Goal: Transaction & Acquisition: Purchase product/service

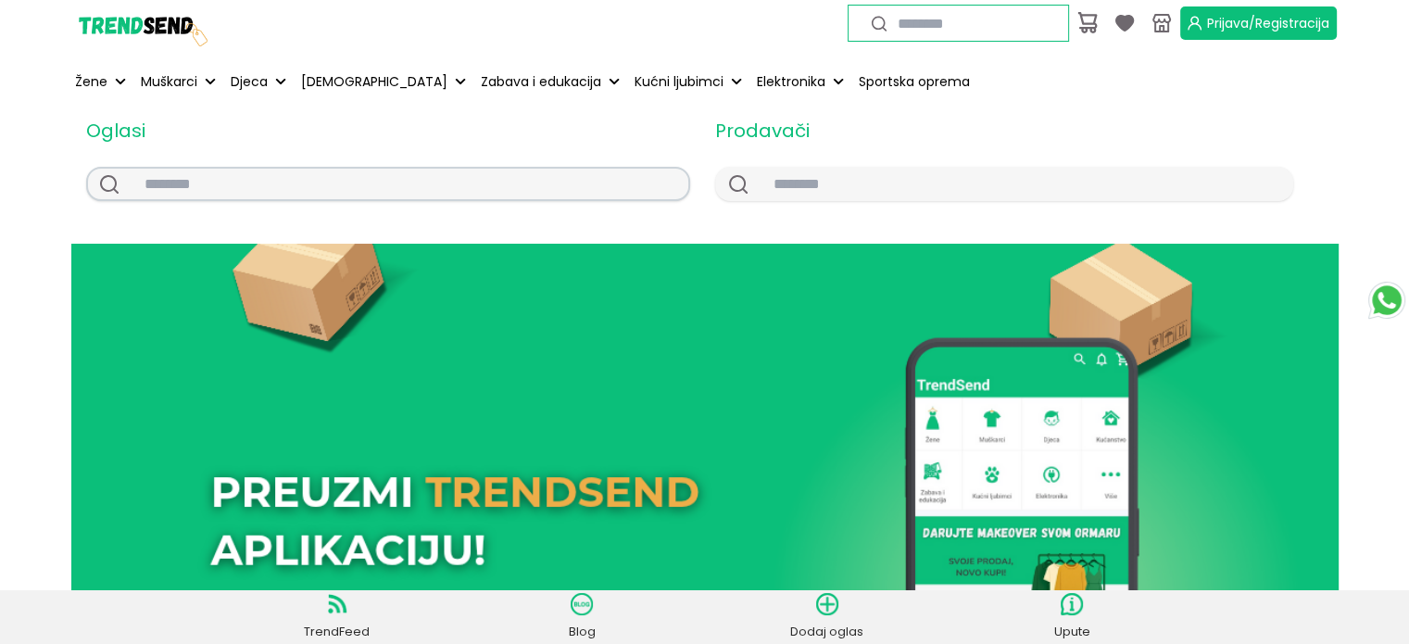
click at [504, 195] on input "text" at bounding box center [409, 184] width 559 height 31
type input "*******"
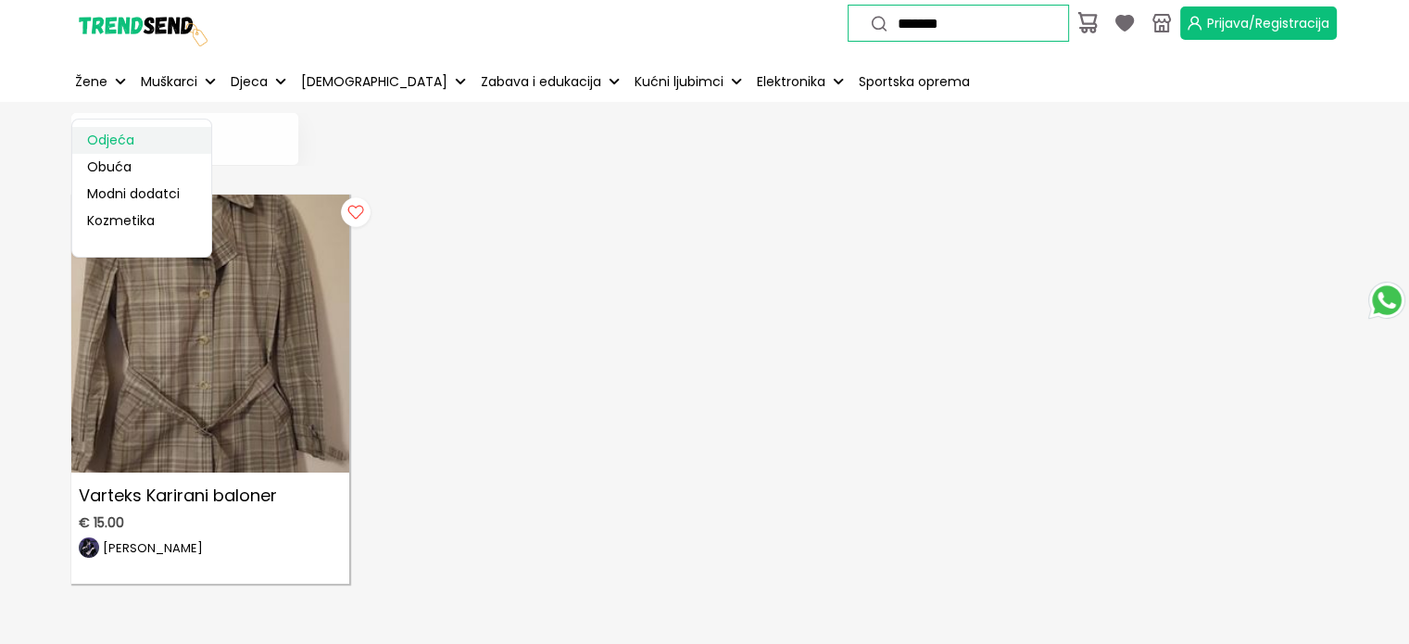
click at [115, 136] on link "Odjeća" at bounding box center [141, 140] width 139 height 27
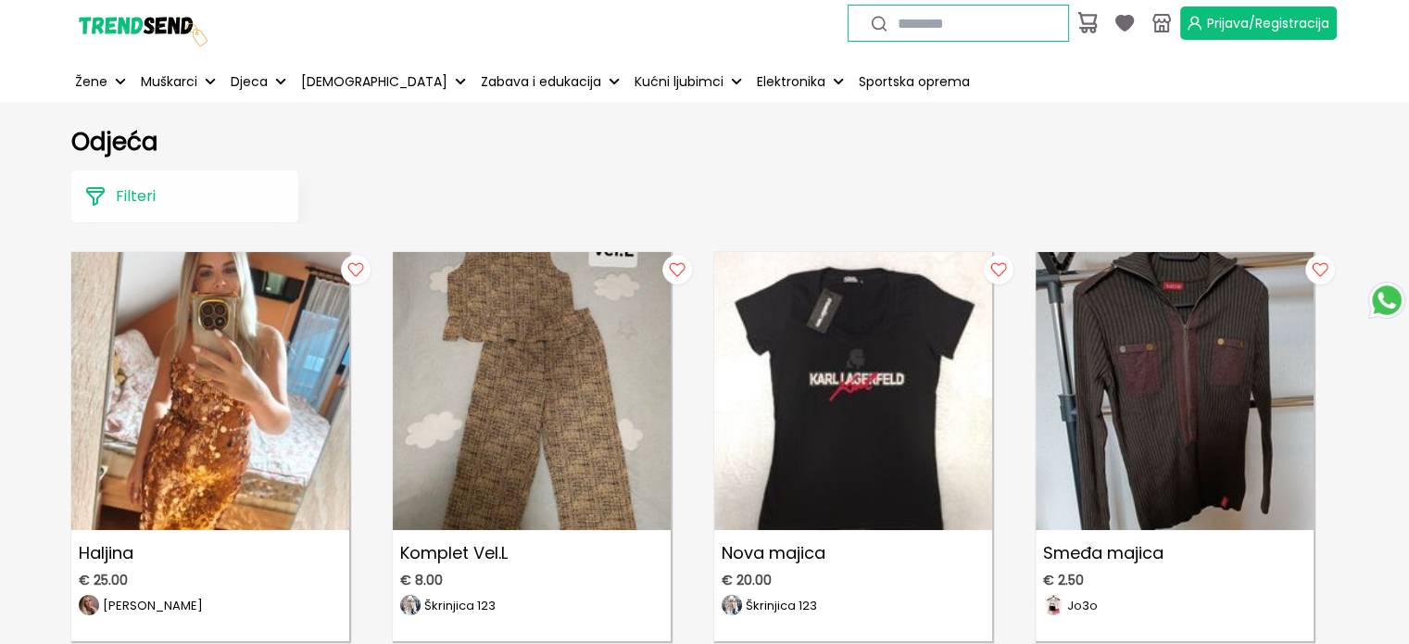
click at [247, 203] on button "Filteri" at bounding box center [184, 196] width 227 height 52
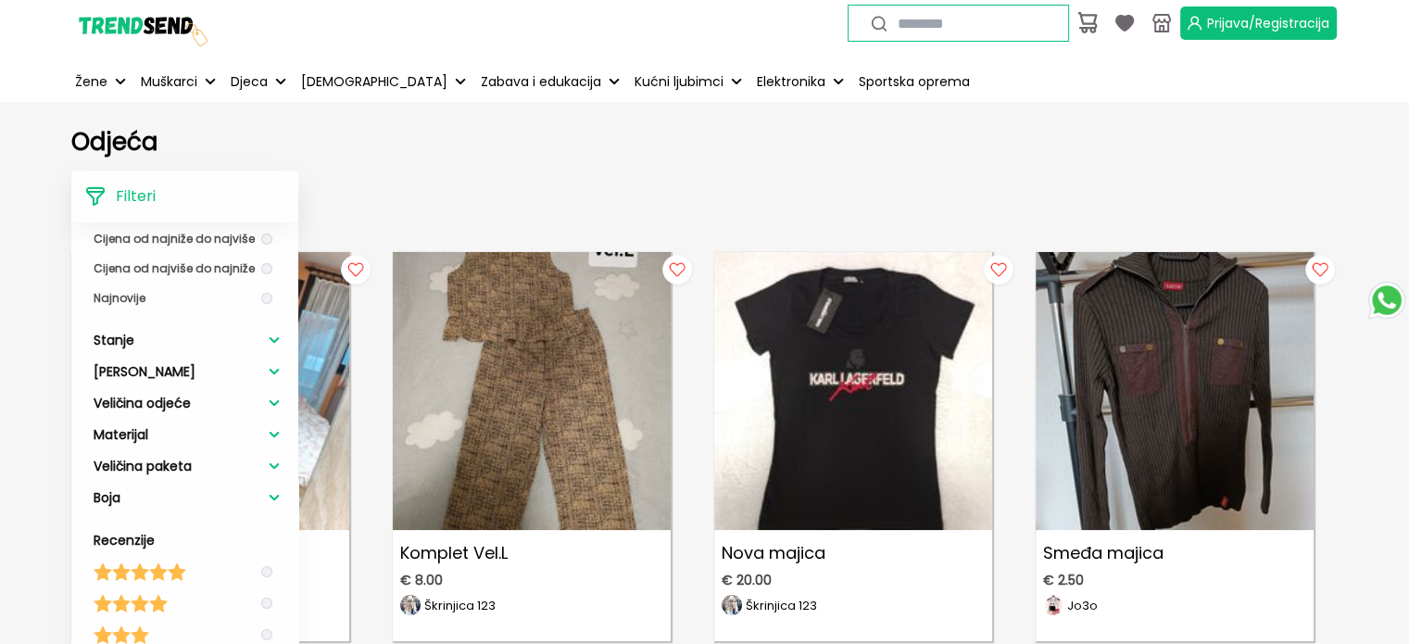
scroll to position [176, 0]
click at [141, 494] on li "Boja" at bounding box center [187, 496] width 186 height 32
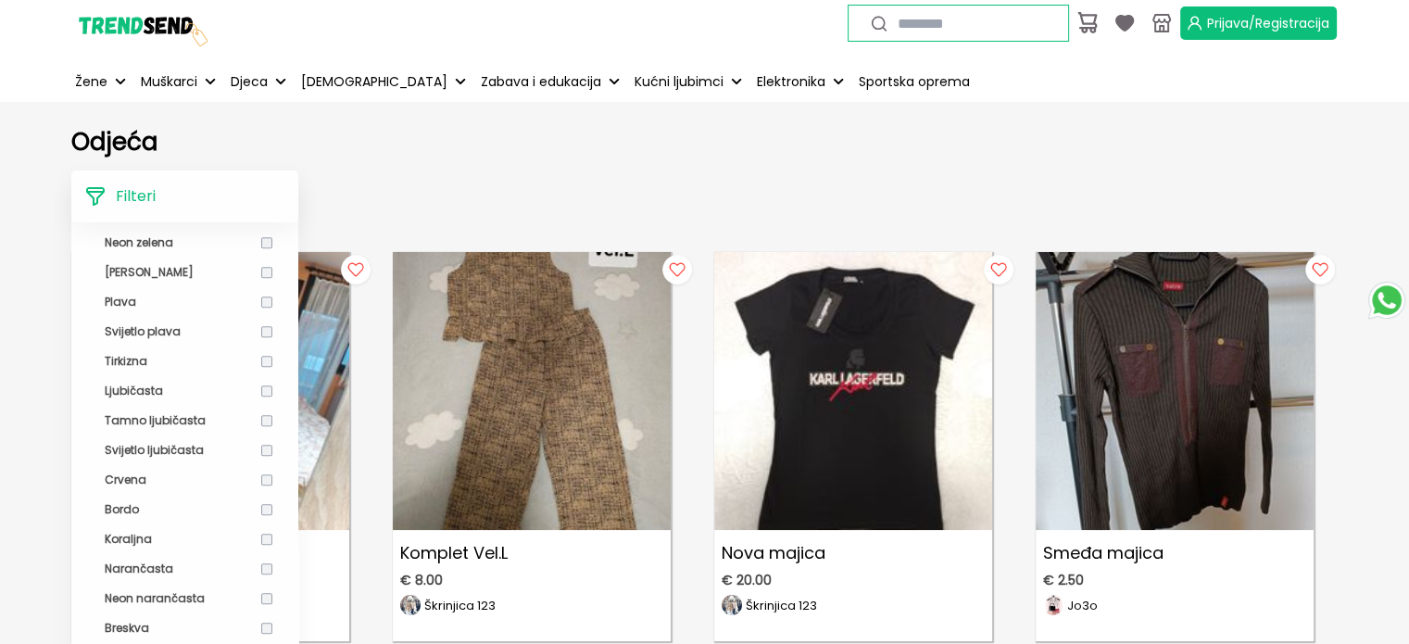
scroll to position [1064, 0]
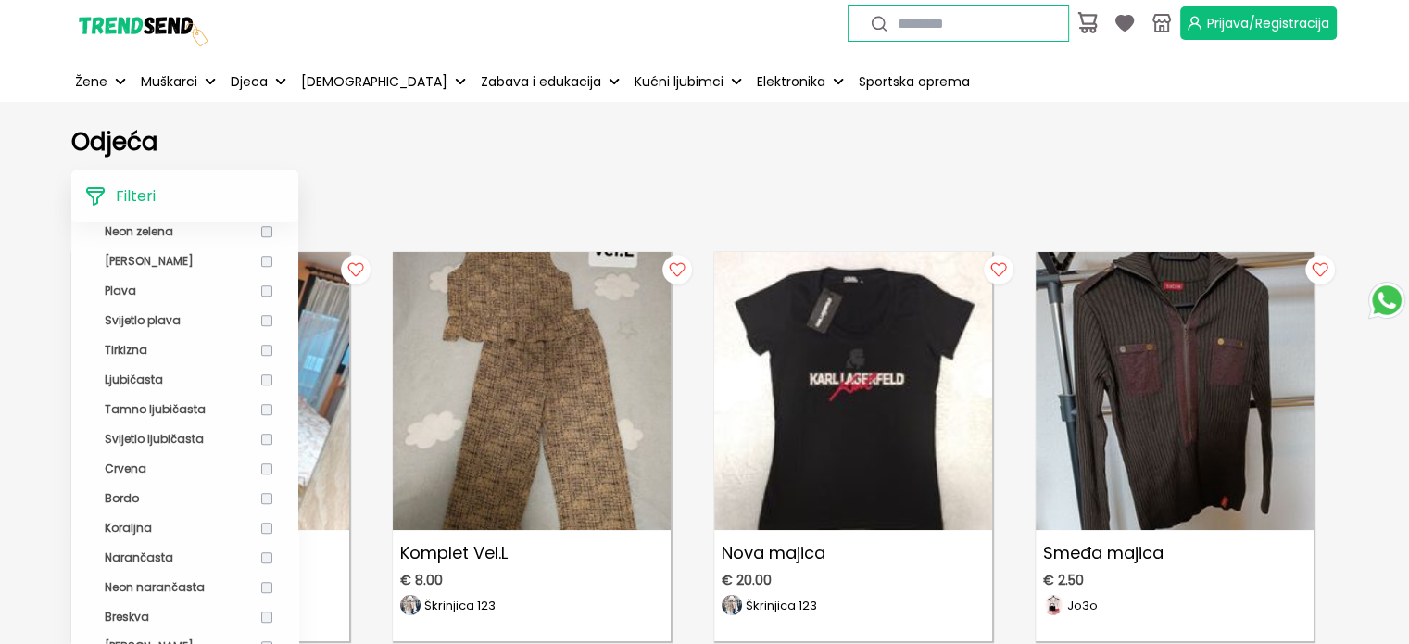
click at [141, 494] on li "Bordo" at bounding box center [187, 499] width 186 height 30
click at [138, 505] on li "Bordo" at bounding box center [187, 499] width 186 height 30
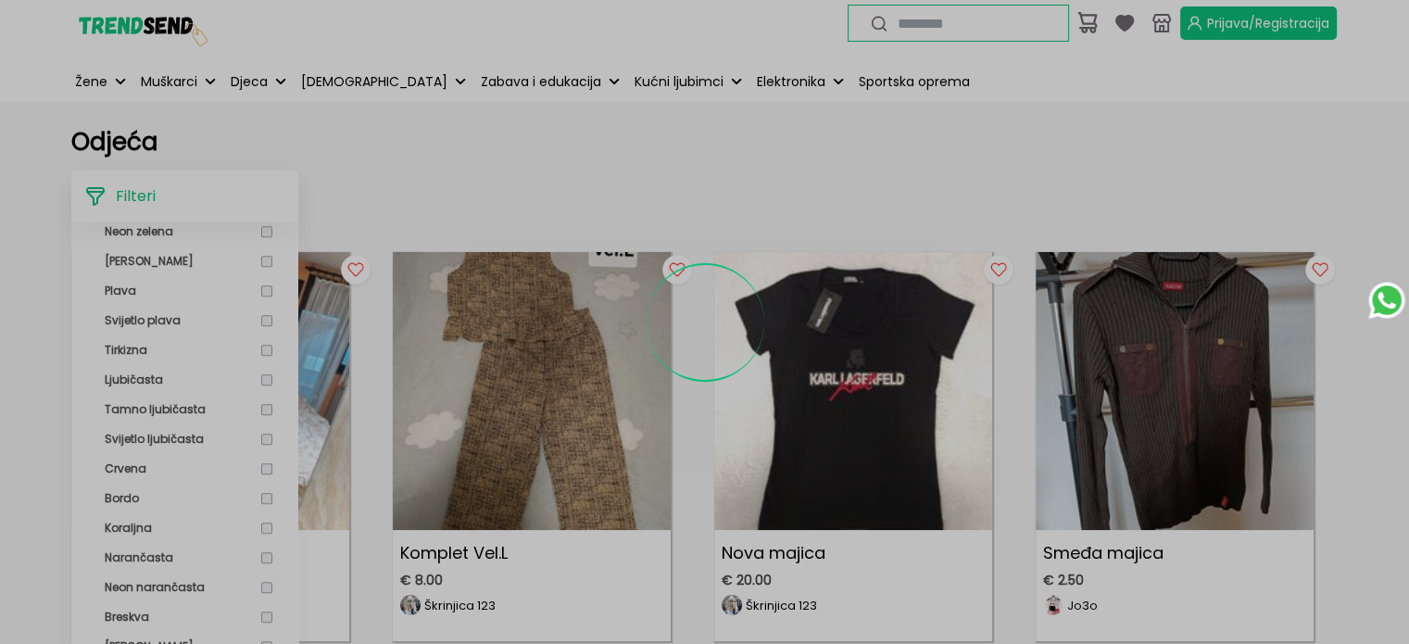
scroll to position [74, 0]
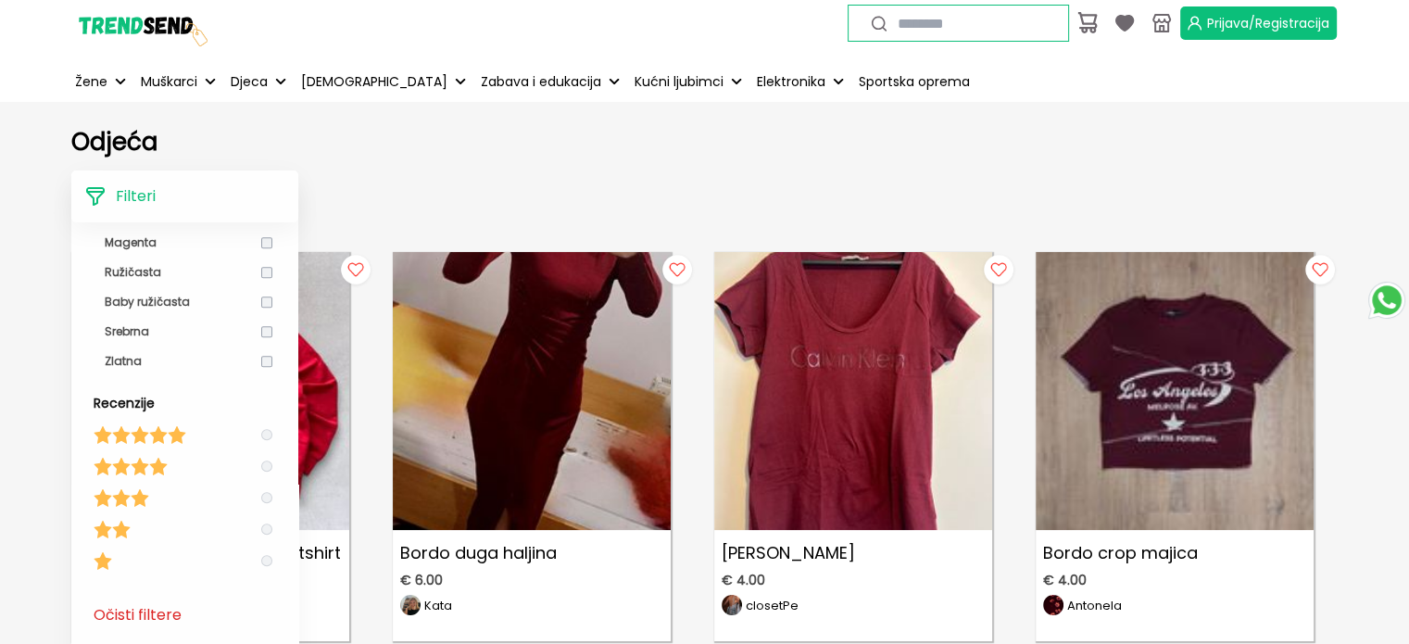
scroll to position [651, 0]
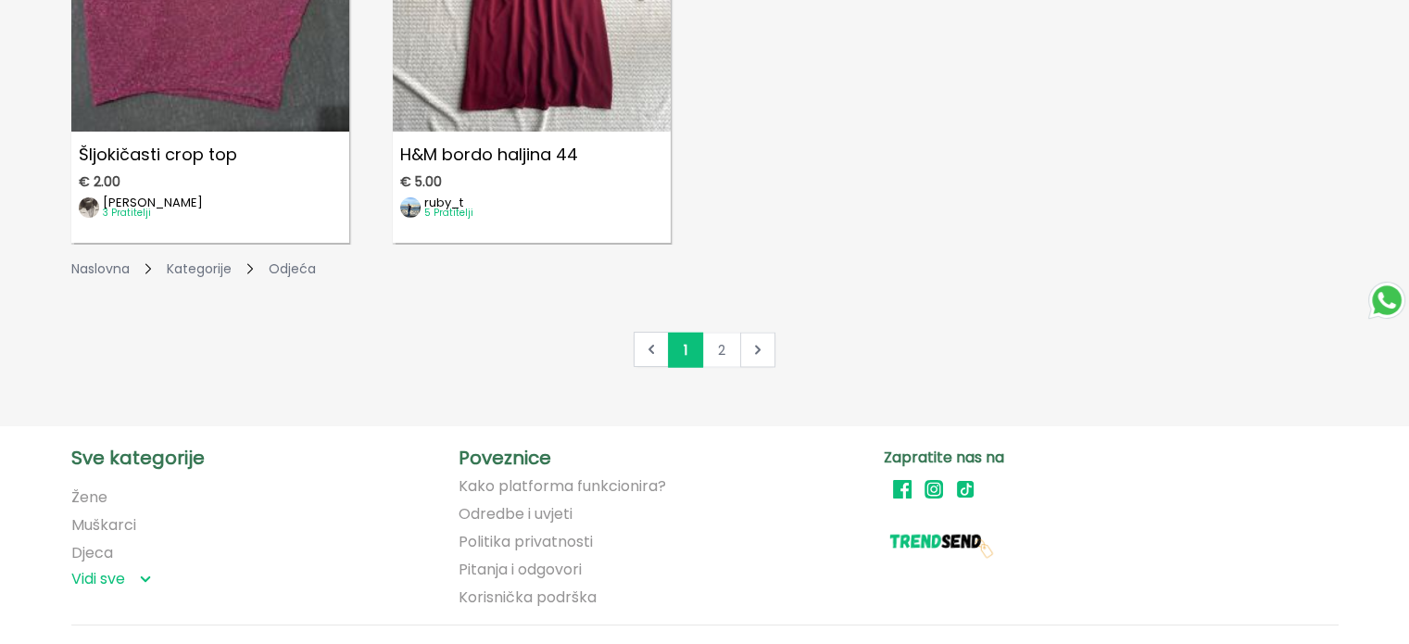
scroll to position [3264, 0]
